Goal: Transaction & Acquisition: Purchase product/service

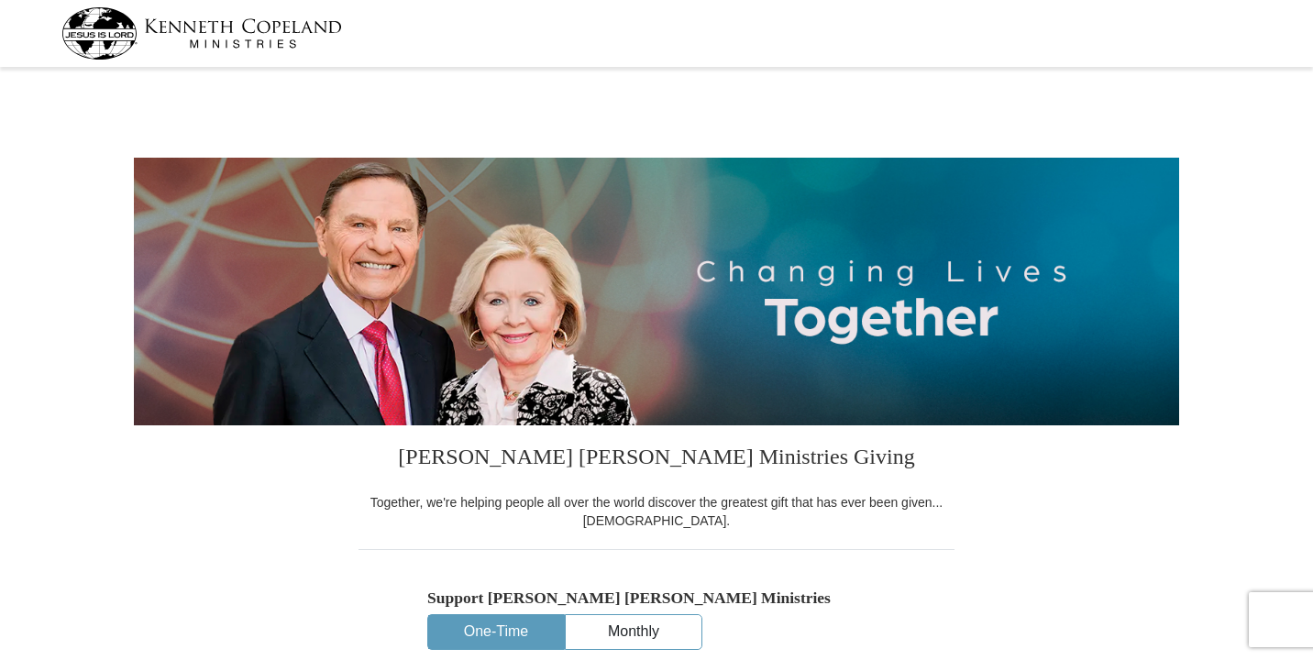
select select "CA"
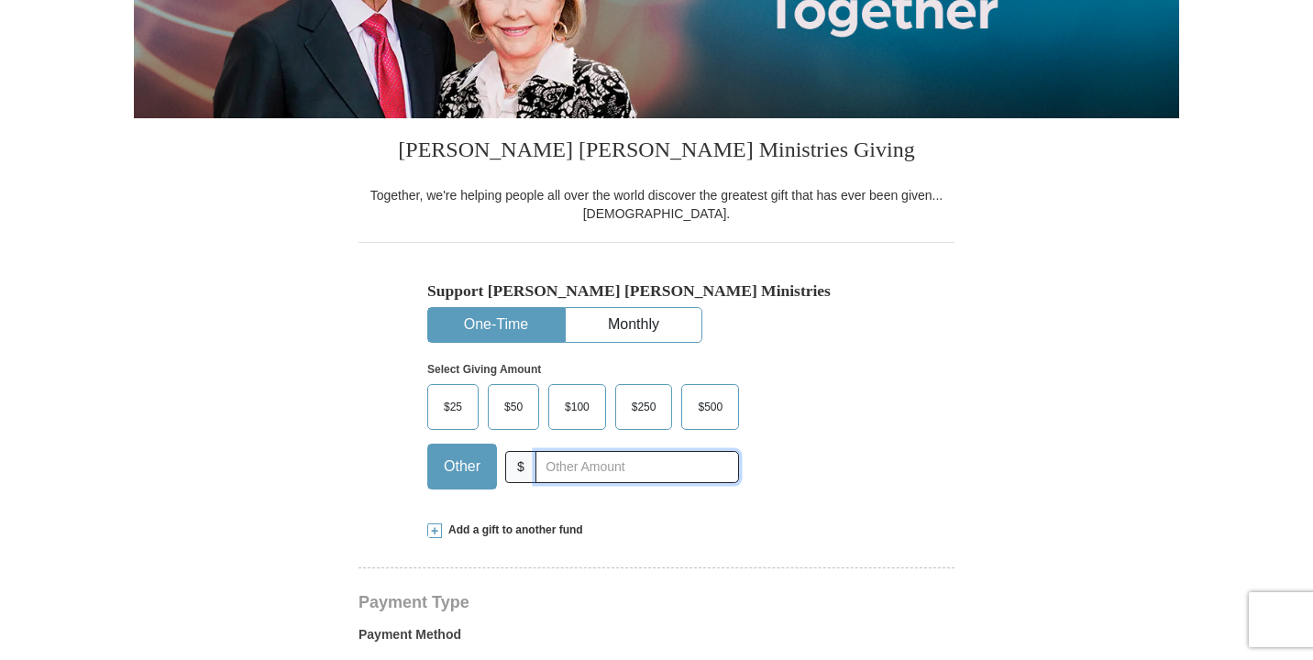
click at [552, 466] on input "text" at bounding box center [638, 467] width 204 height 32
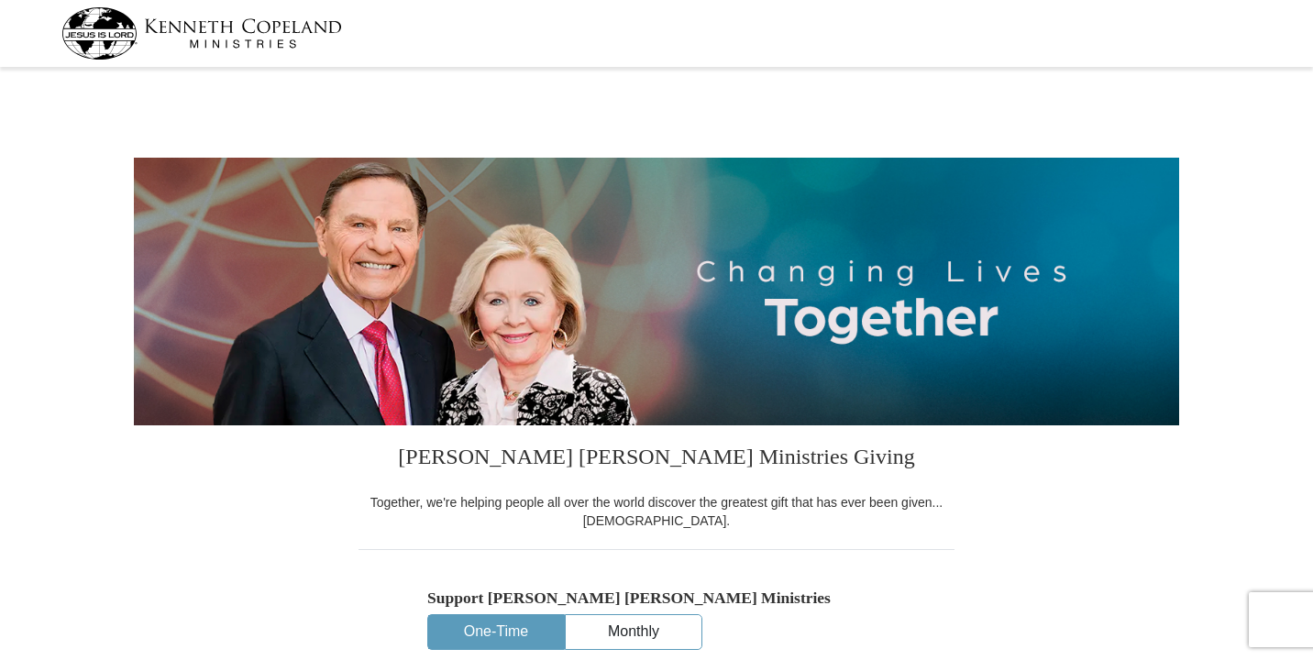
type input "260"
click at [271, 25] on img at bounding box center [201, 33] width 281 height 52
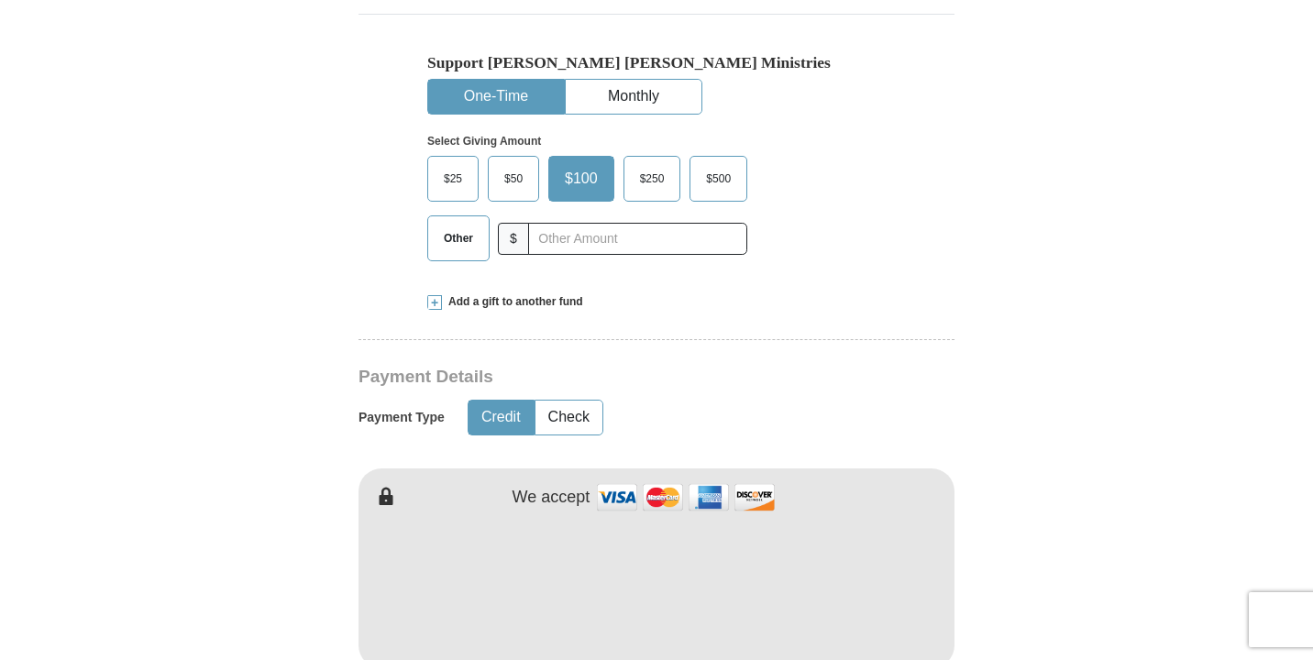
scroll to position [569, 0]
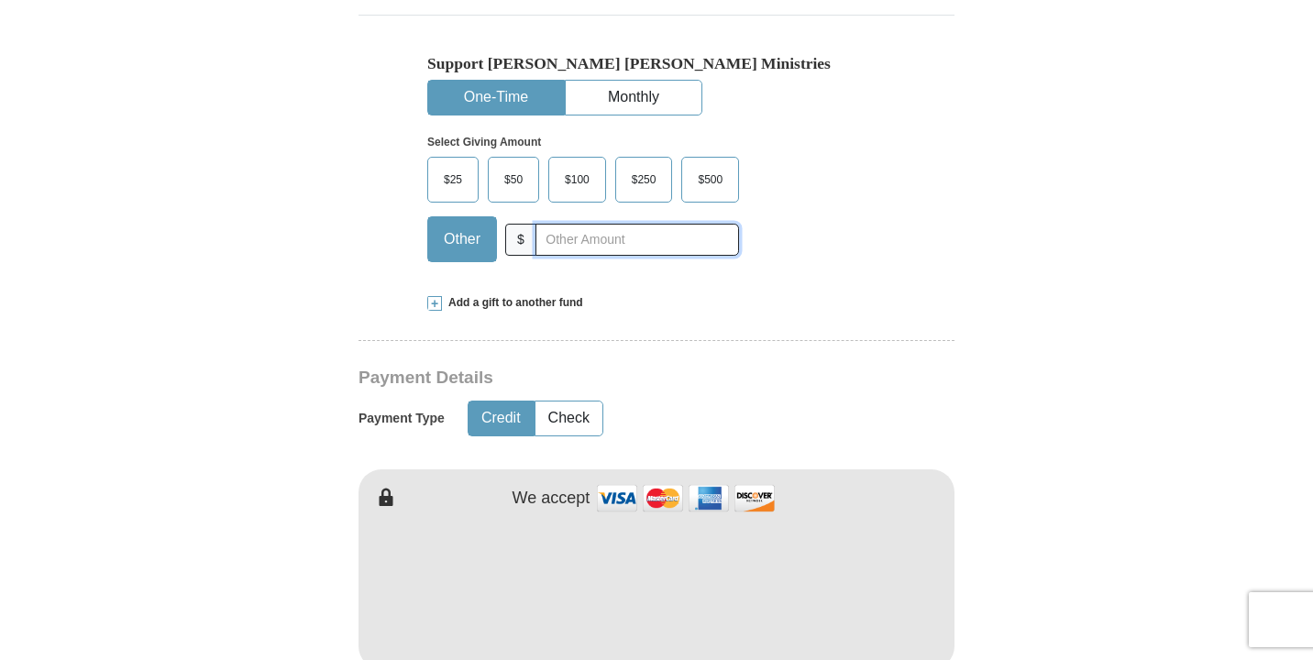
click at [565, 244] on input "text" at bounding box center [638, 240] width 204 height 32
type input "260"
click at [815, 309] on div "Add a gift to another fund" at bounding box center [656, 303] width 458 height 16
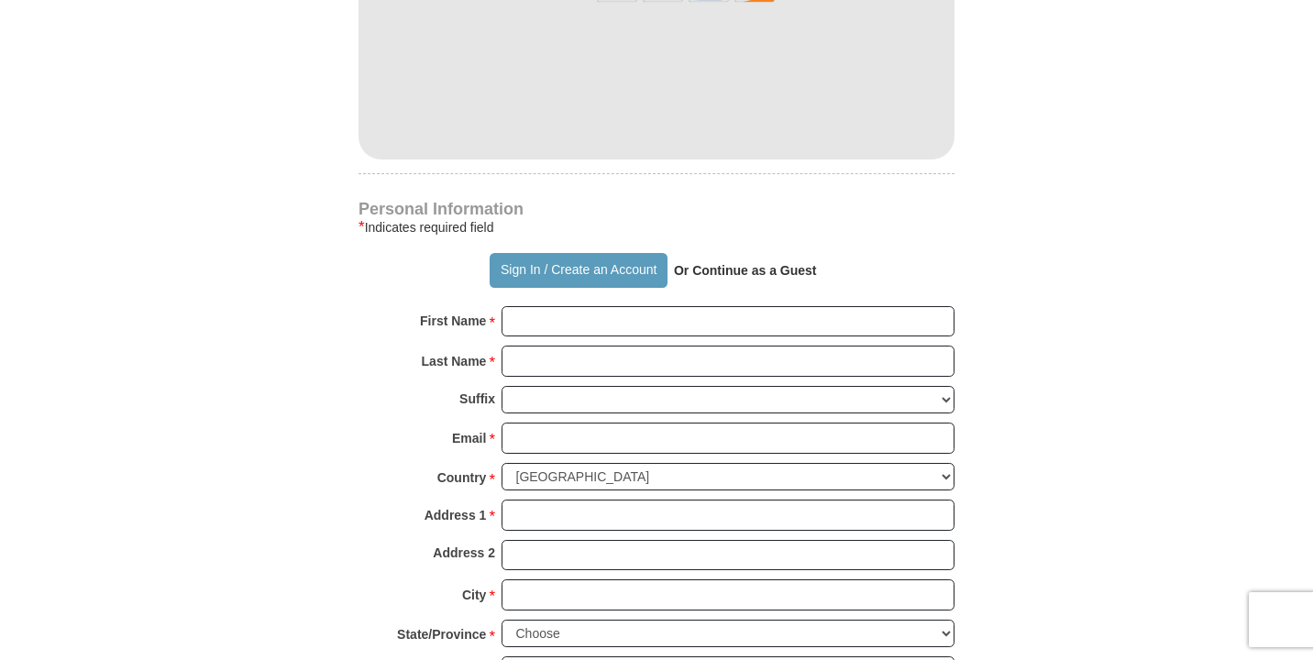
scroll to position [1401, 0]
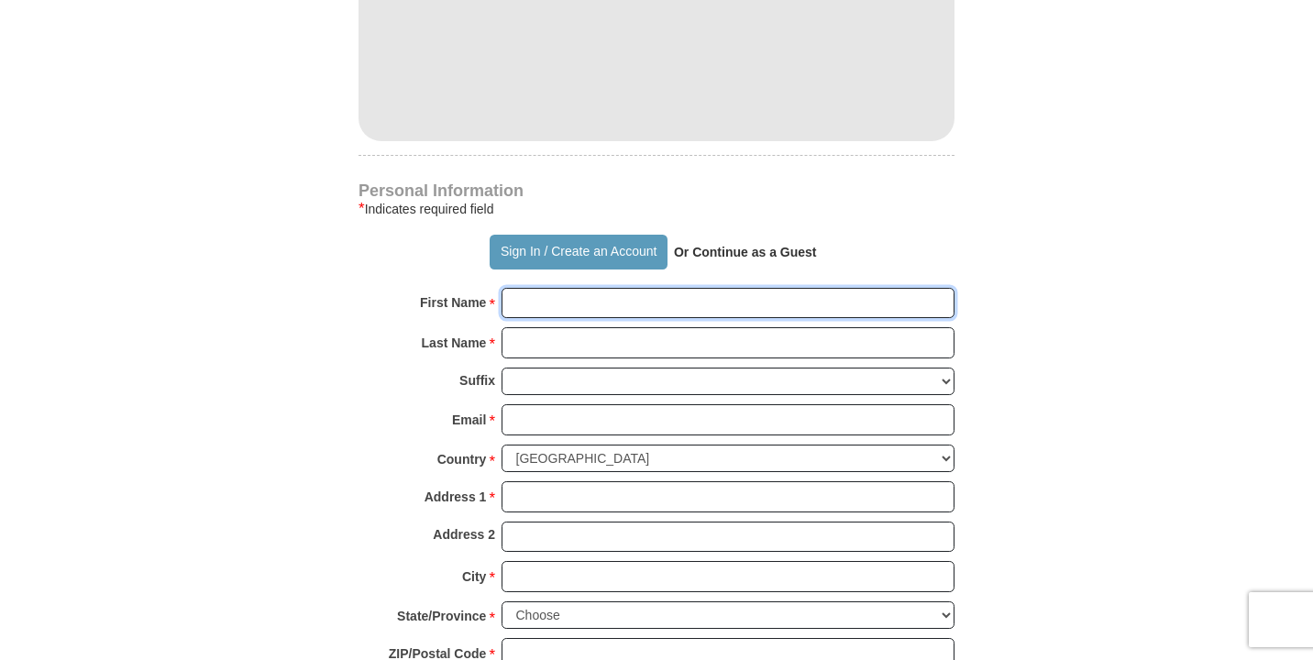
click at [618, 289] on input "First Name *" at bounding box center [728, 303] width 453 height 31
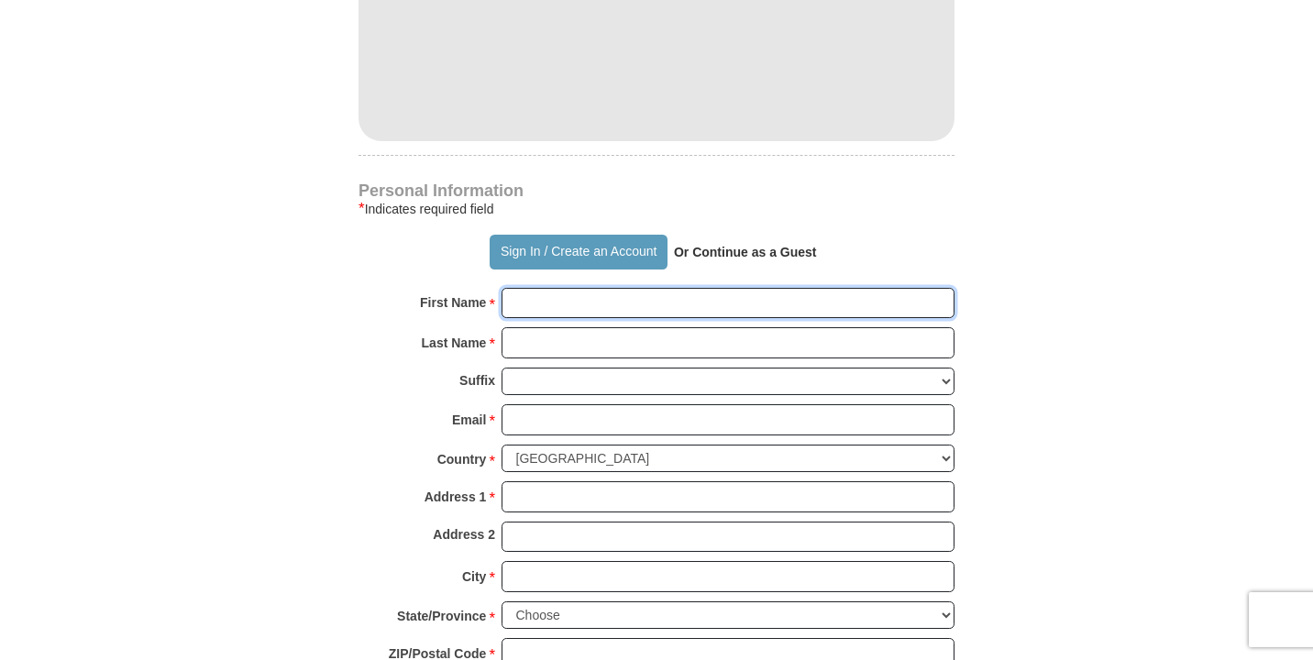
click at [782, 290] on input "First Name *" at bounding box center [728, 303] width 453 height 31
type input "Eva"
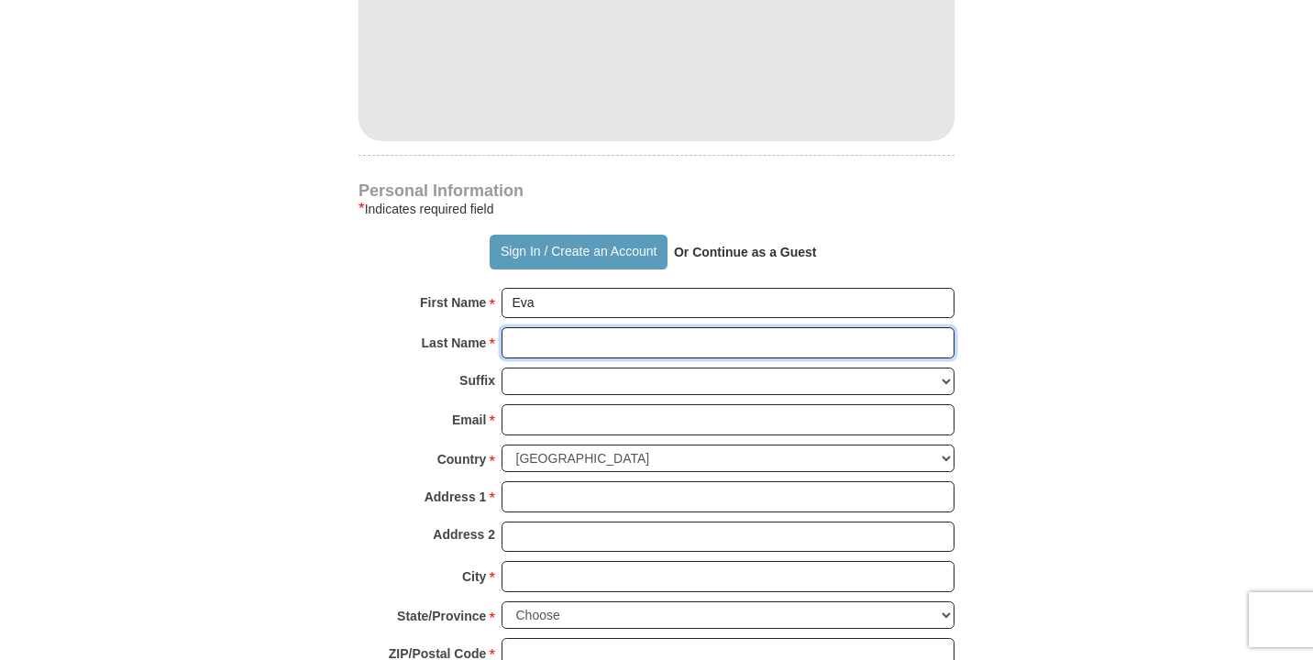
type input "[PERSON_NAME]"
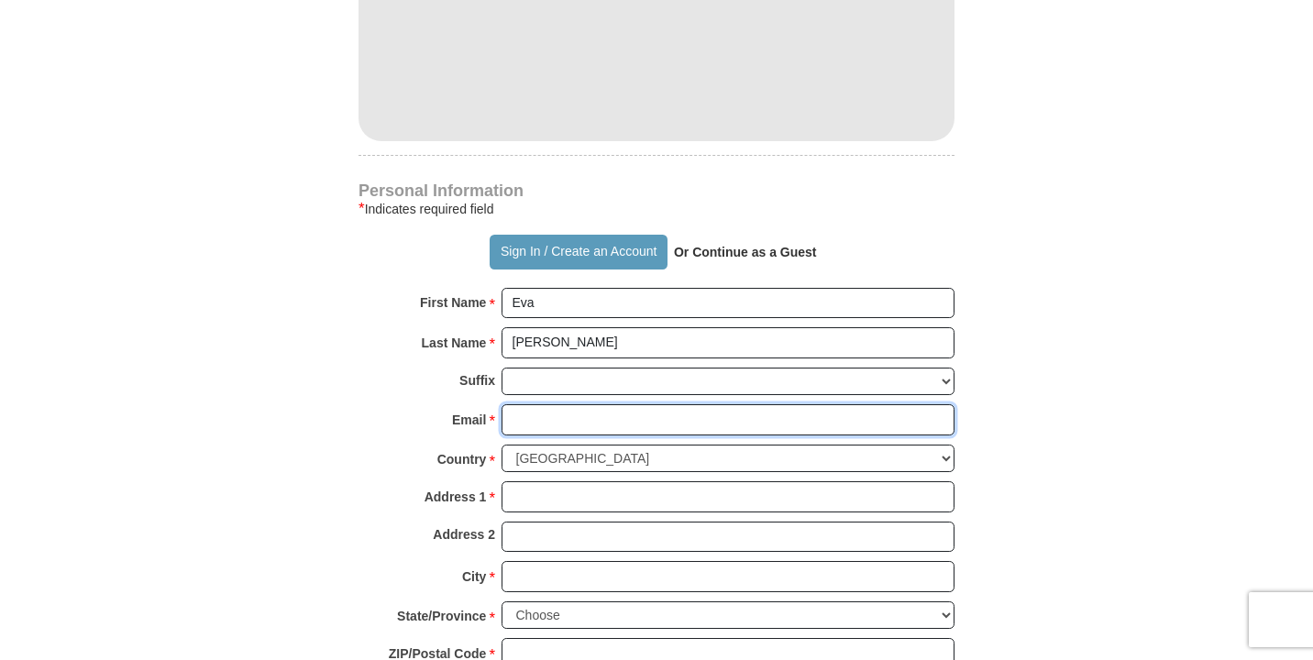
click at [652, 404] on input "Email *" at bounding box center [728, 419] width 453 height 31
type input "[EMAIL_ADDRESS][DOMAIN_NAME]"
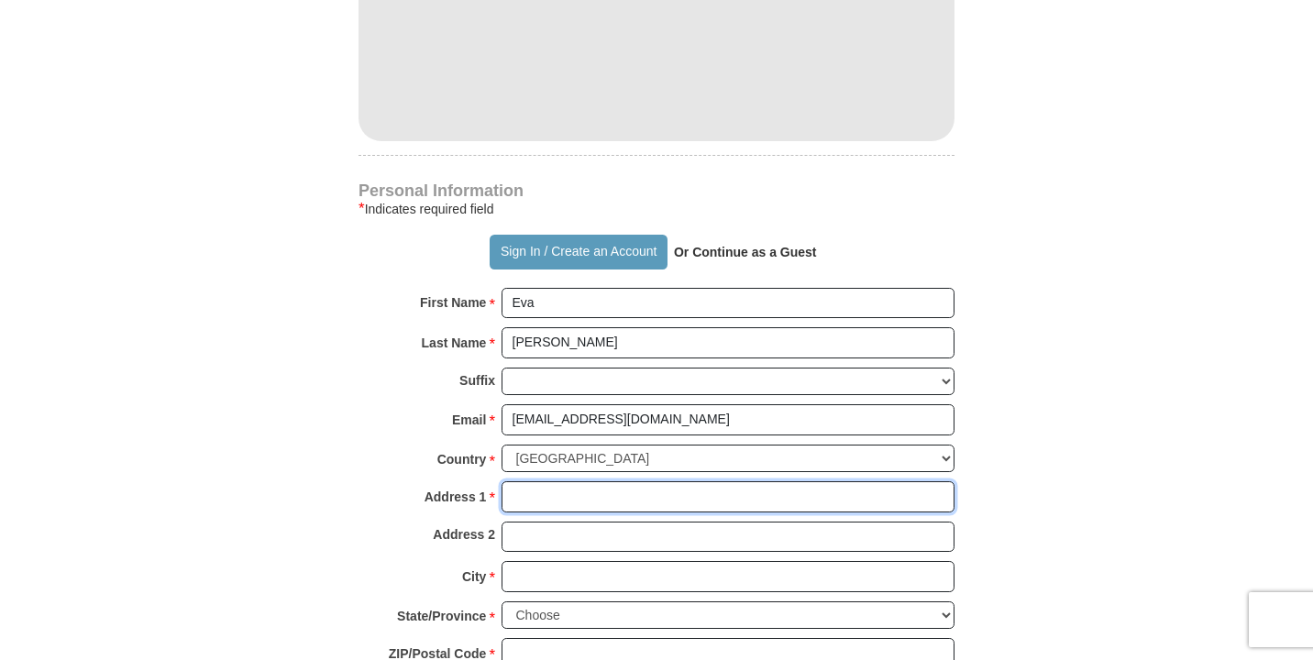
type input "[STREET_ADDRESS]"
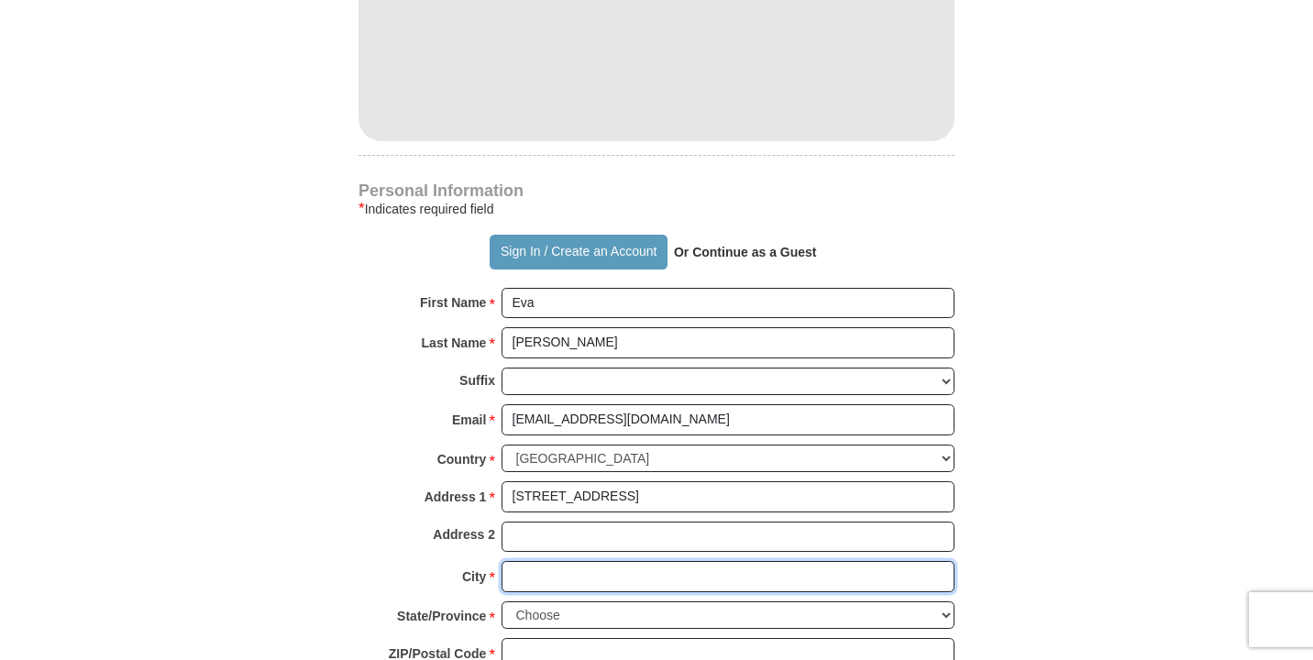
type input "[GEOGRAPHIC_DATA]"
select select "CA"
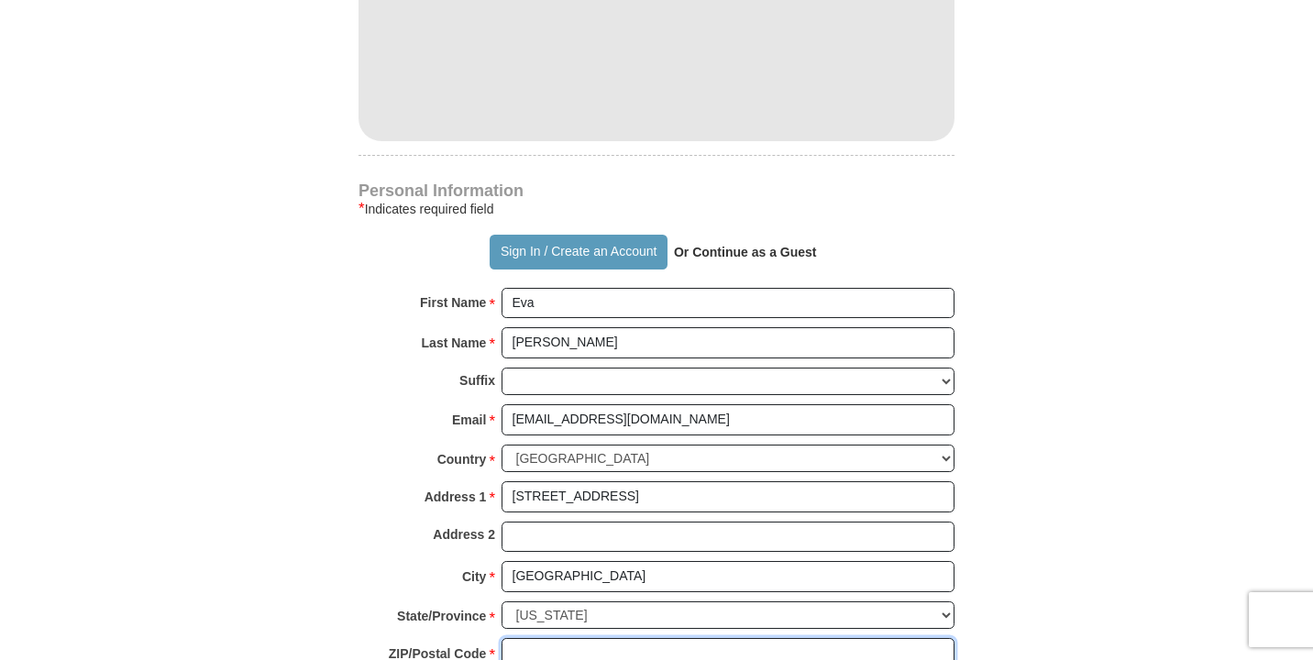
type input "91355"
type input "8055733586"
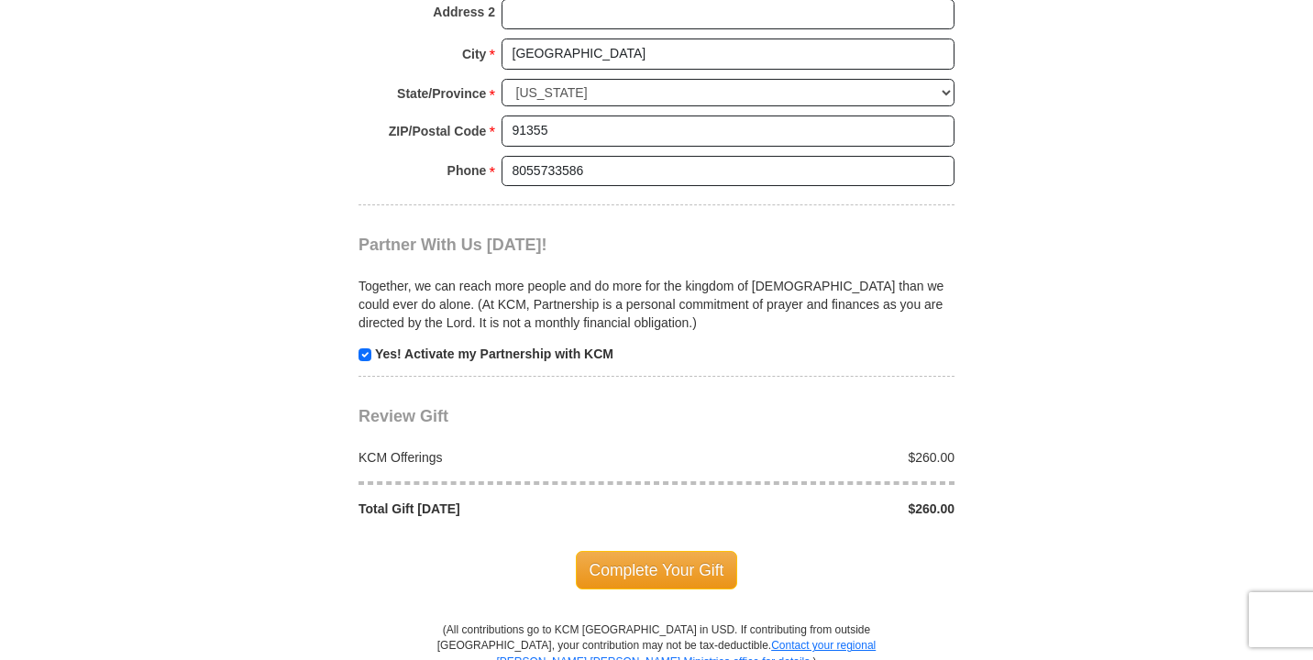
scroll to position [1927, 0]
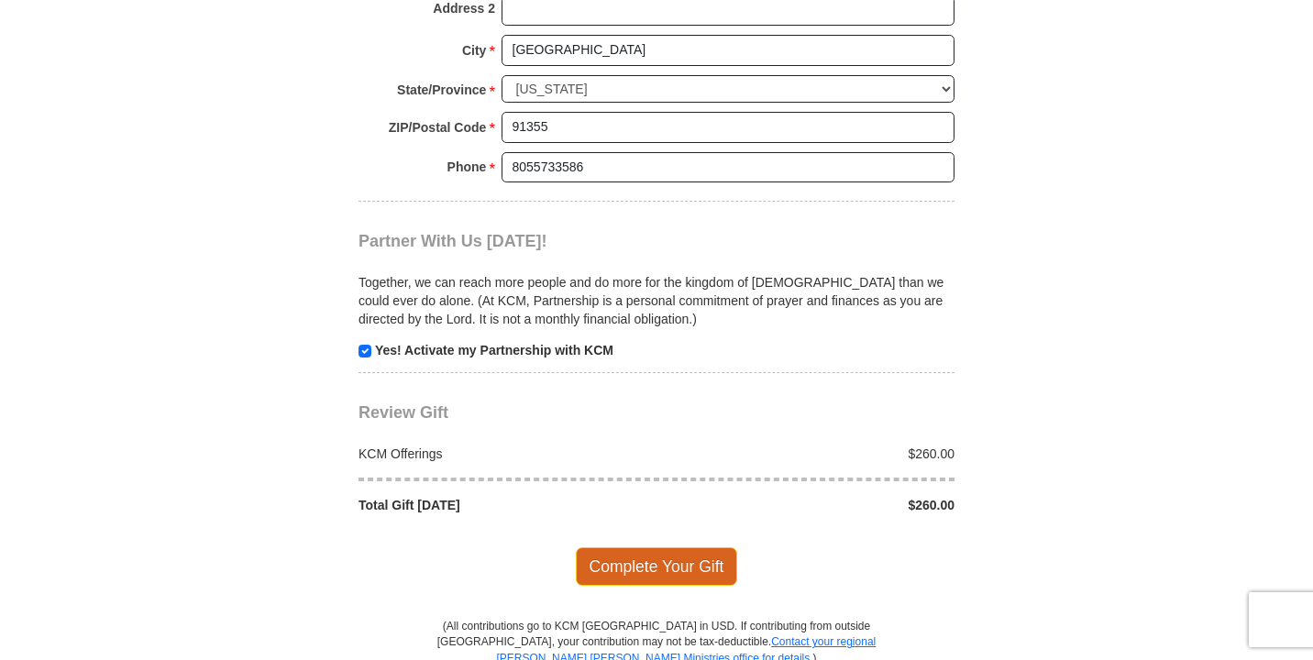
click at [672, 547] on span "Complete Your Gift" at bounding box center [657, 566] width 162 height 39
